Goal: Information Seeking & Learning: Learn about a topic

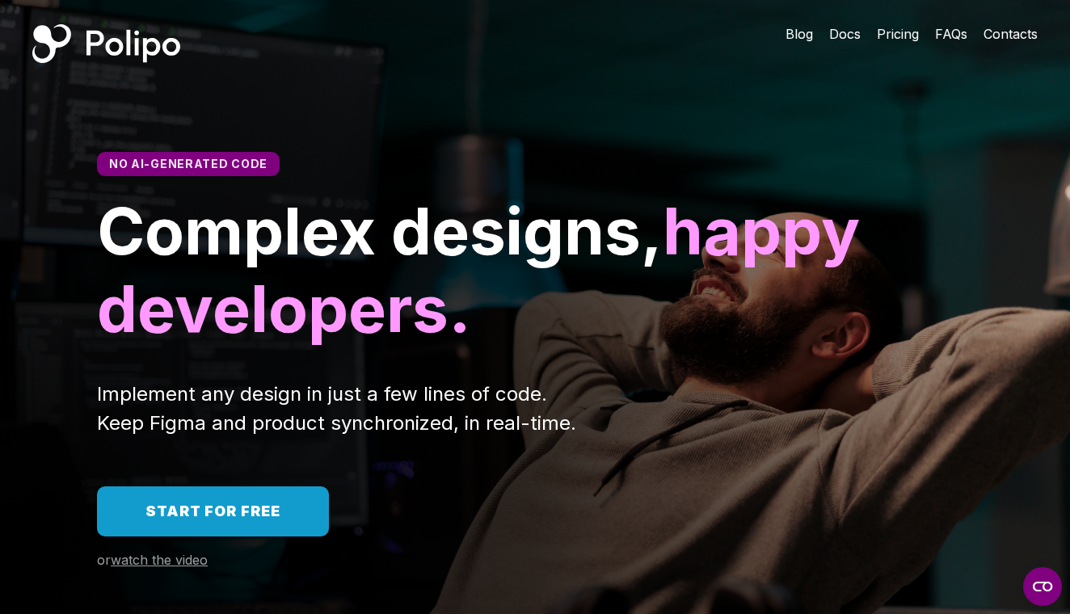
click at [901, 41] on span "Pricing" at bounding box center [898, 34] width 42 height 16
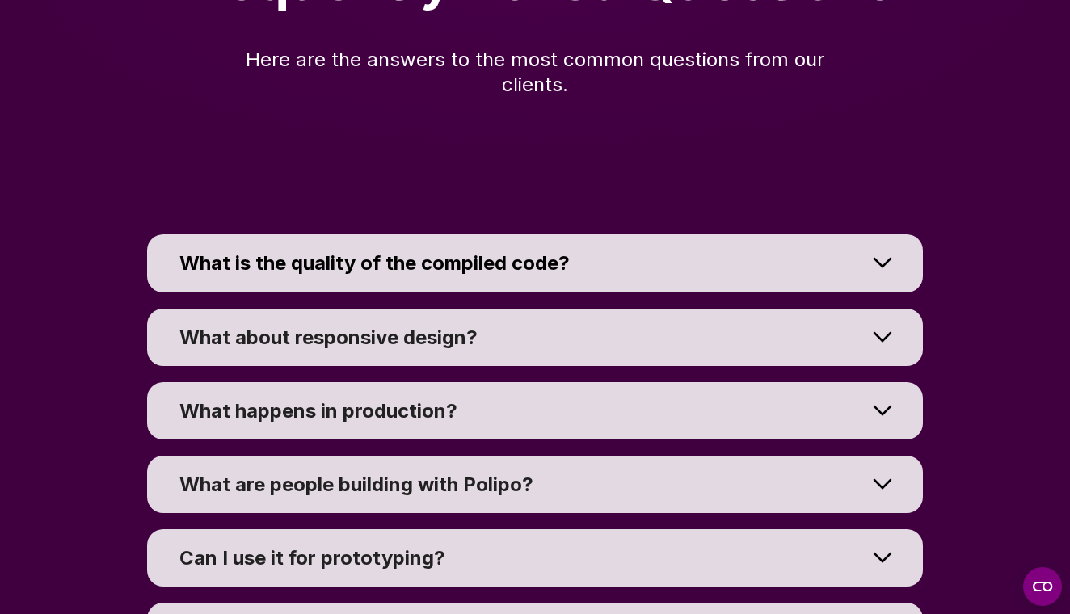
scroll to position [11835, 0]
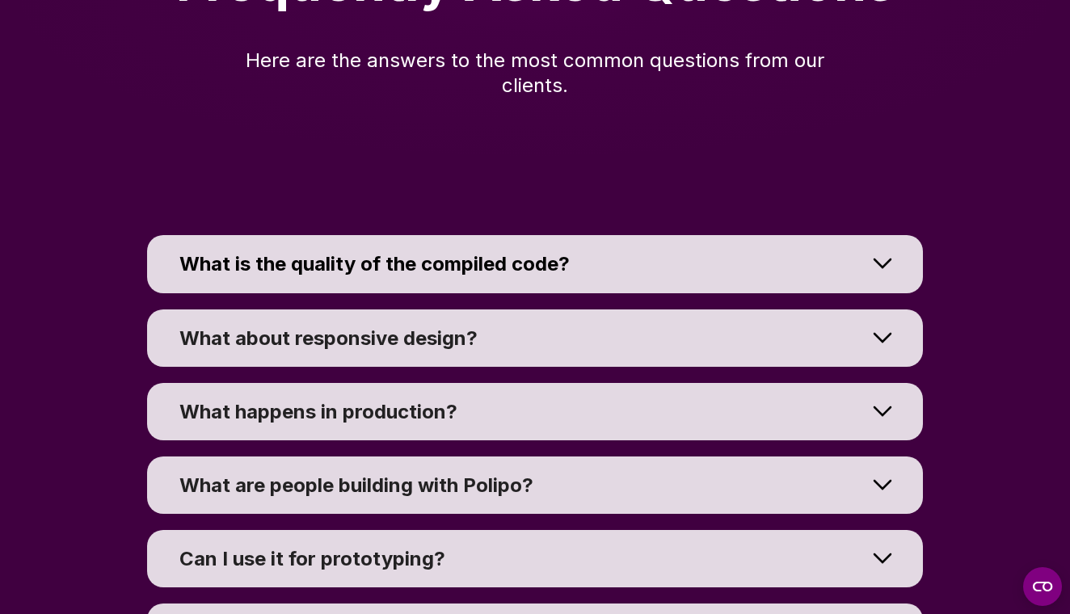
click at [848, 251] on div at bounding box center [882, 263] width 81 height 73
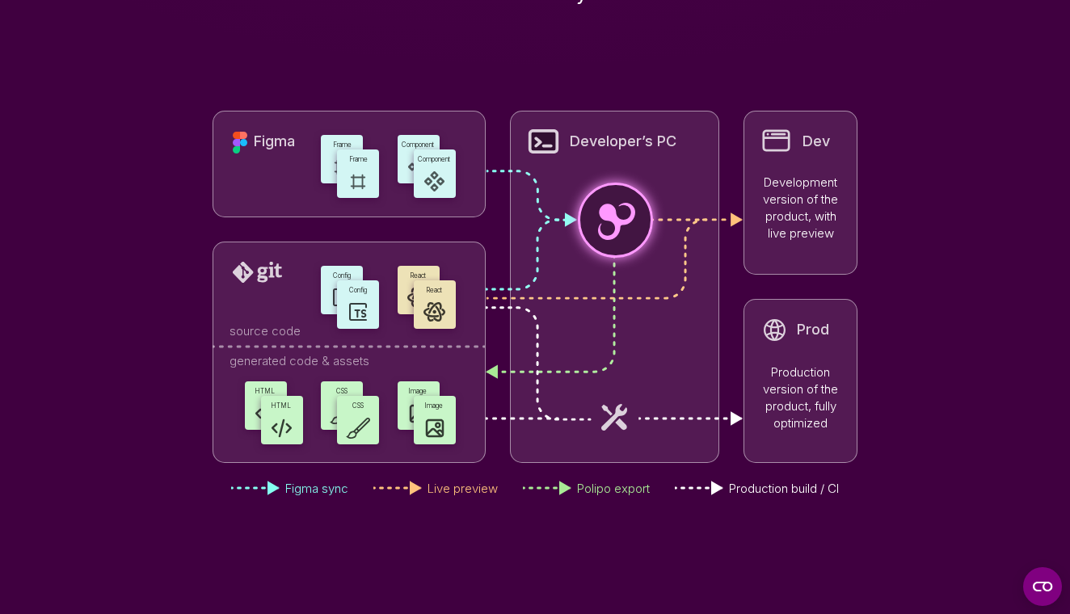
scroll to position [5195, 0]
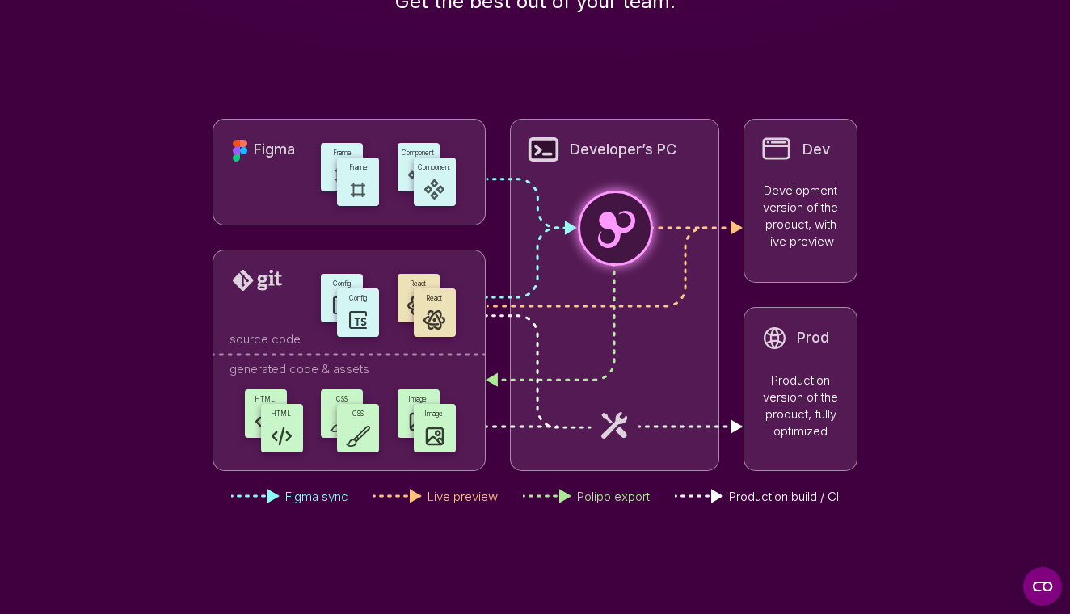
click at [614, 191] on div at bounding box center [615, 228] width 75 height 75
drag, startPoint x: 707, startPoint y: 252, endPoint x: 594, endPoint y: 238, distance: 113.3
click at [594, 238] on div "Developer’s PC" at bounding box center [615, 295] width 210 height 352
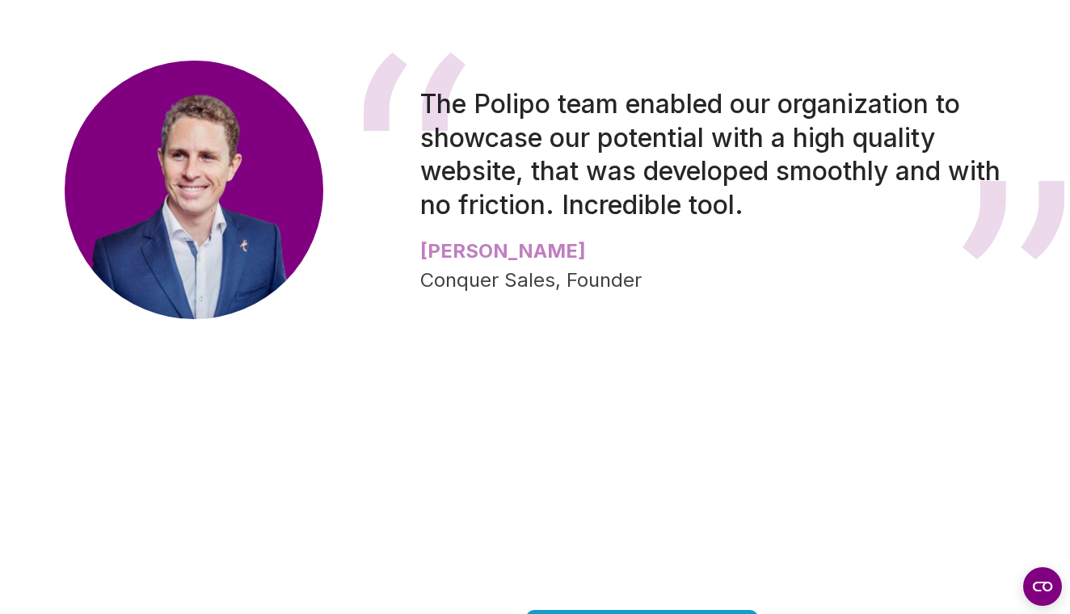
scroll to position [4446, 0]
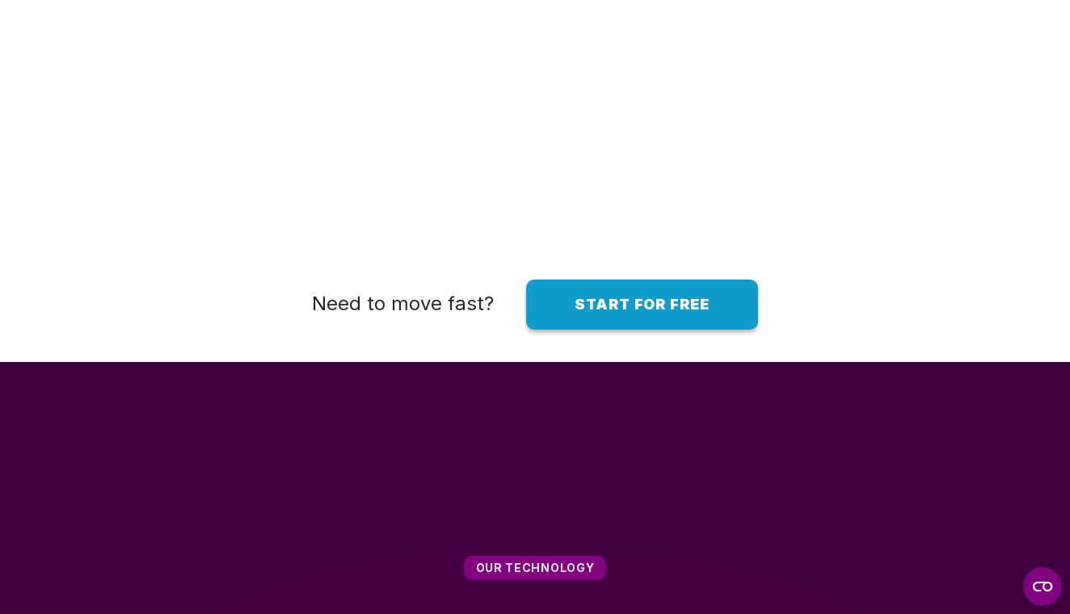
click at [639, 307] on link "Start for free" at bounding box center [642, 305] width 232 height 50
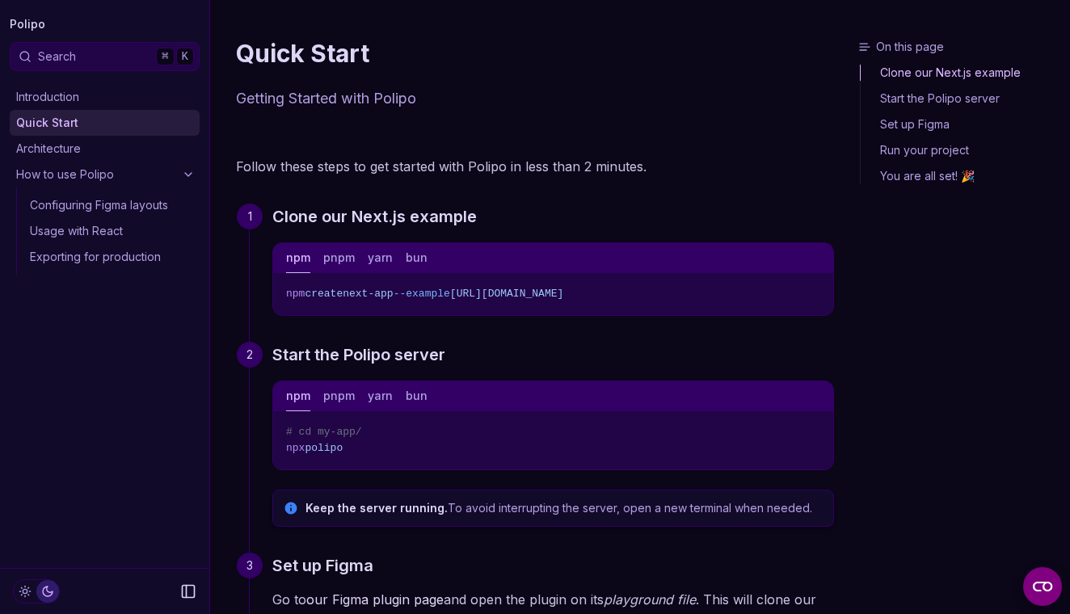
click at [192, 197] on link "Configuring Figma layouts" at bounding box center [111, 205] width 176 height 26
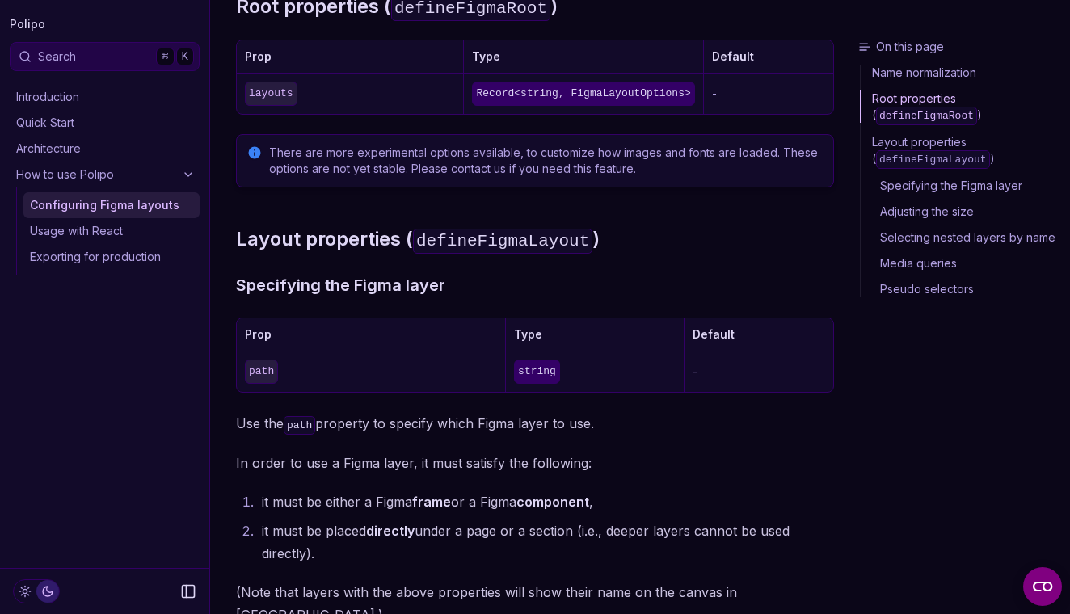
scroll to position [559, 0]
